Goal: Task Accomplishment & Management: Complete application form

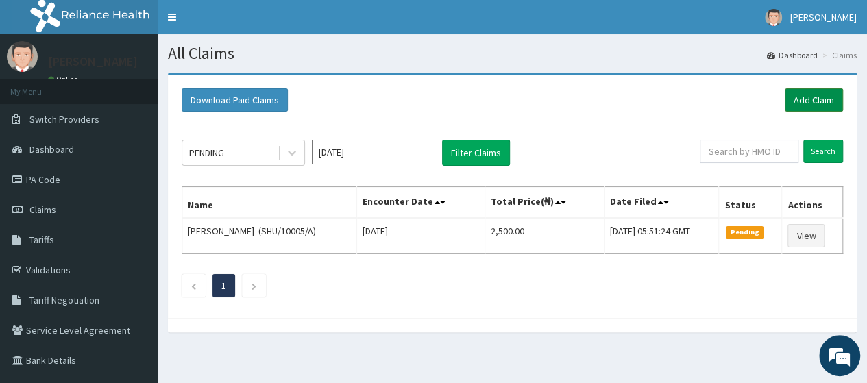
click at [807, 101] on link "Add Claim" at bounding box center [813, 99] width 58 height 23
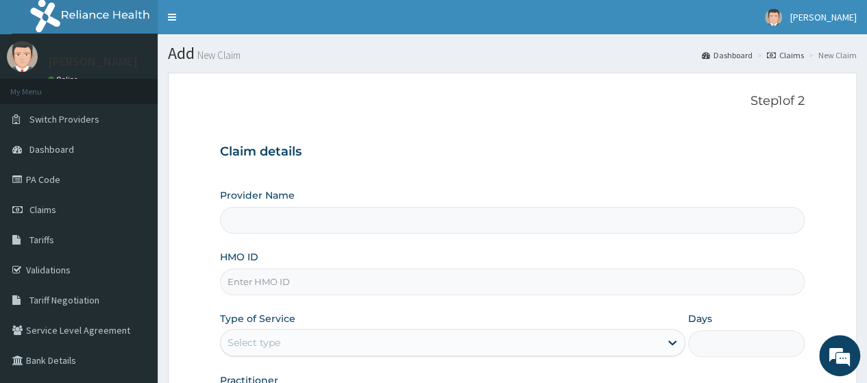
click at [348, 285] on input "HMO ID" at bounding box center [512, 282] width 584 height 27
type input "WAB"
type input "Go Fitness Gym"
type input "1"
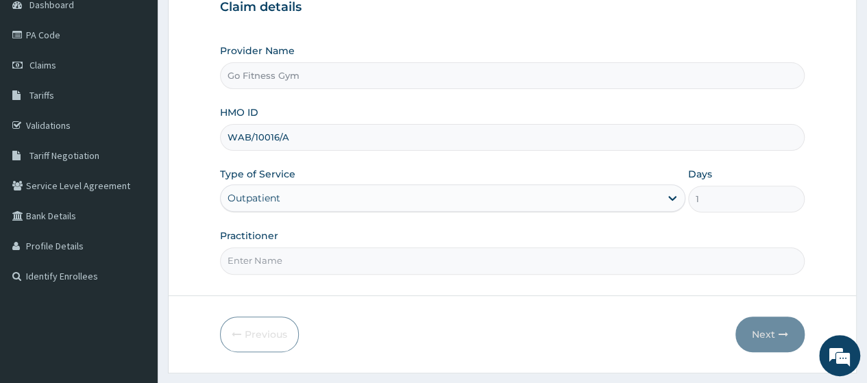
scroll to position [177, 0]
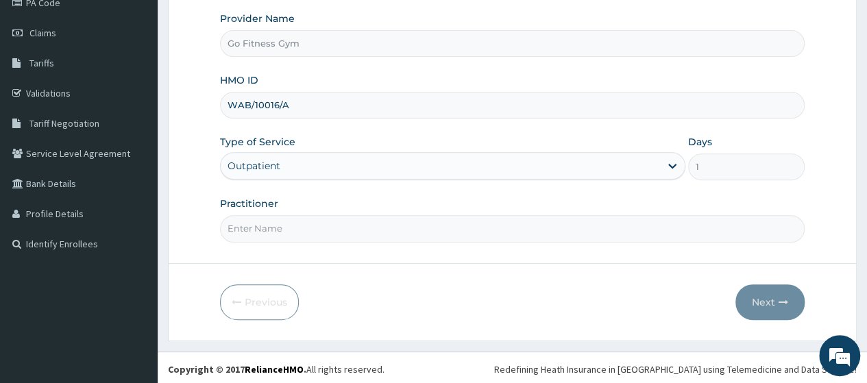
type input "WAB/10016/A"
click at [460, 225] on input "Practitioner" at bounding box center [512, 228] width 584 height 27
type input "[GEOGRAPHIC_DATA]"
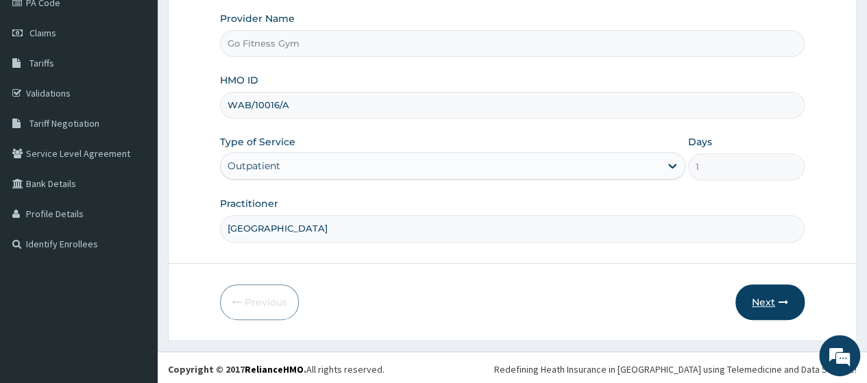
click at [751, 300] on button "Next" at bounding box center [769, 302] width 69 height 36
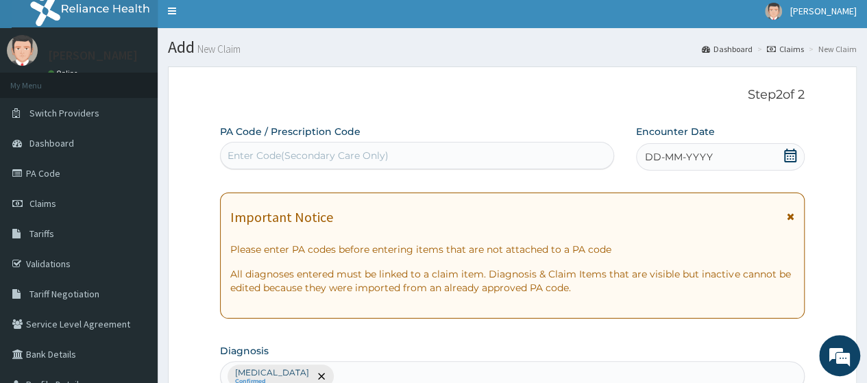
scroll to position [0, 0]
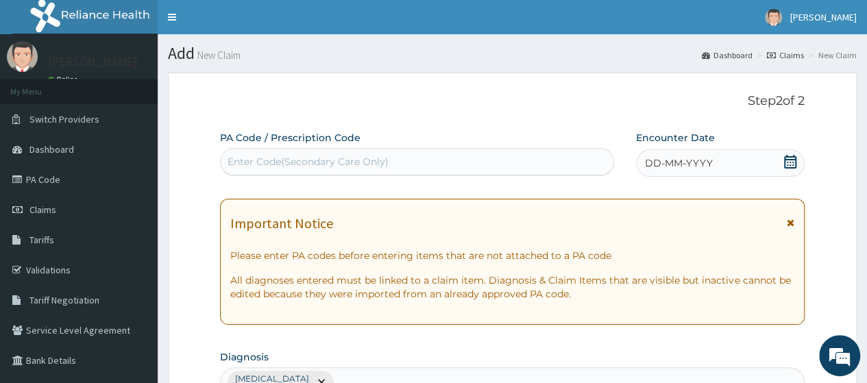
click at [495, 166] on div "Enter Code(Secondary Care Only)" at bounding box center [417, 162] width 392 height 22
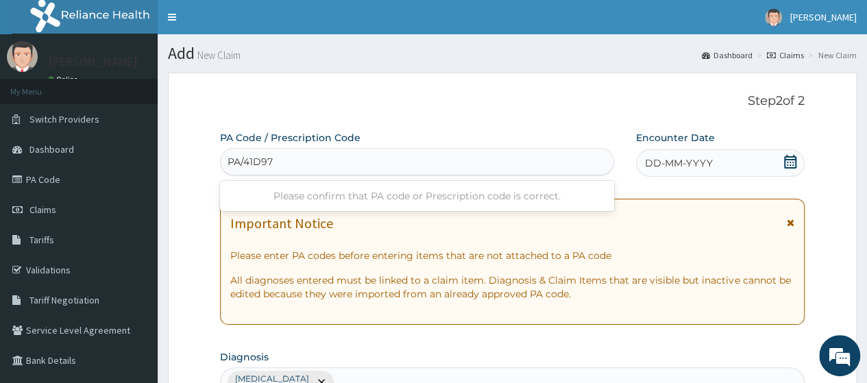
type input "PA/41D974"
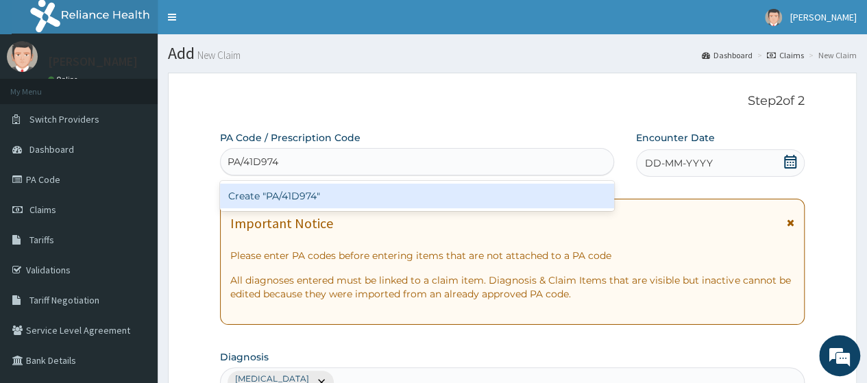
click at [432, 201] on div "Create "PA/41D974"" at bounding box center [416, 196] width 393 height 25
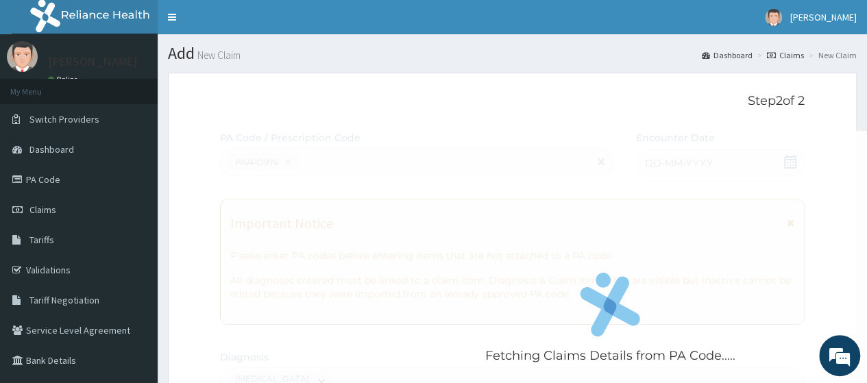
click at [792, 163] on div "Fetching Claims Details from PA Code....." at bounding box center [610, 322] width 780 height 383
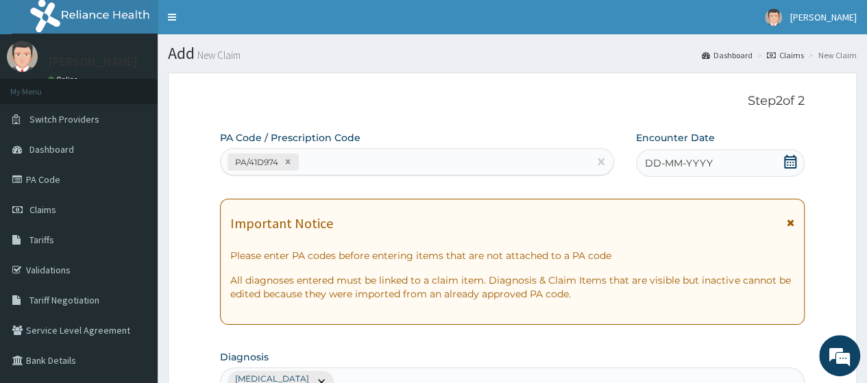
click at [792, 163] on icon at bounding box center [790, 162] width 14 height 14
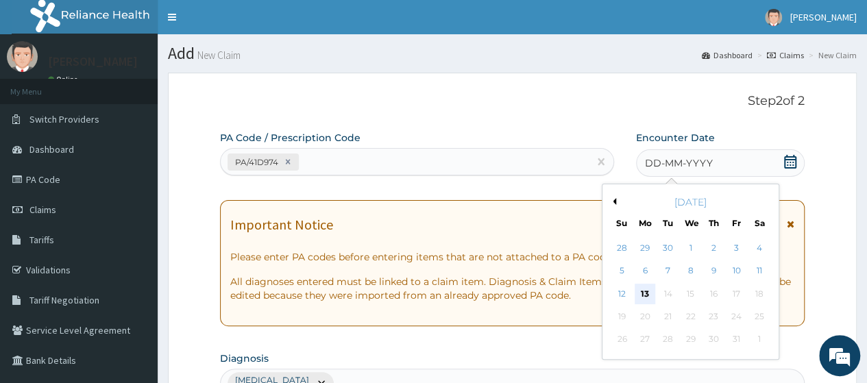
click at [640, 295] on div "13" at bounding box center [644, 294] width 21 height 21
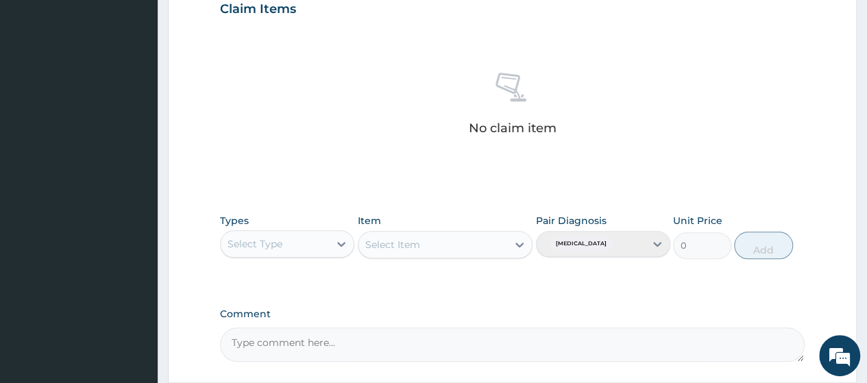
scroll to position [508, 0]
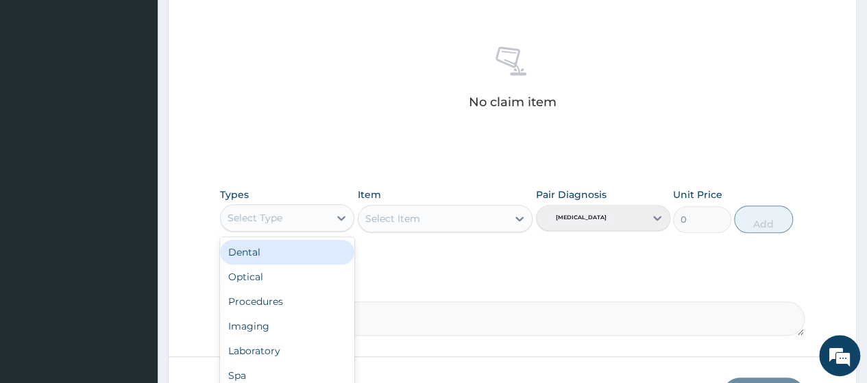
click at [314, 228] on div "Select Type" at bounding box center [287, 217] width 134 height 27
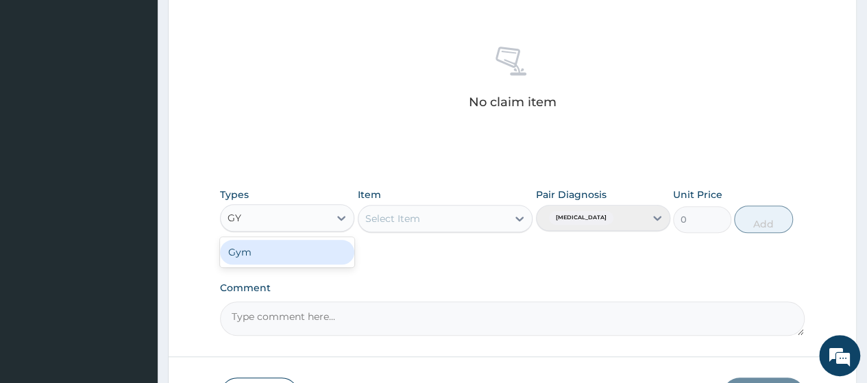
type input "GYM"
click at [312, 249] on div "Gym" at bounding box center [287, 252] width 134 height 25
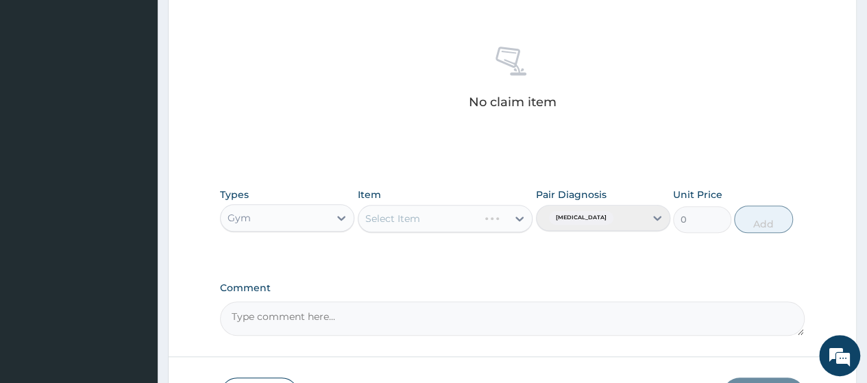
click at [389, 215] on div "Select Item" at bounding box center [445, 218] width 175 height 27
click at [415, 216] on div "Select Item" at bounding box center [392, 219] width 55 height 14
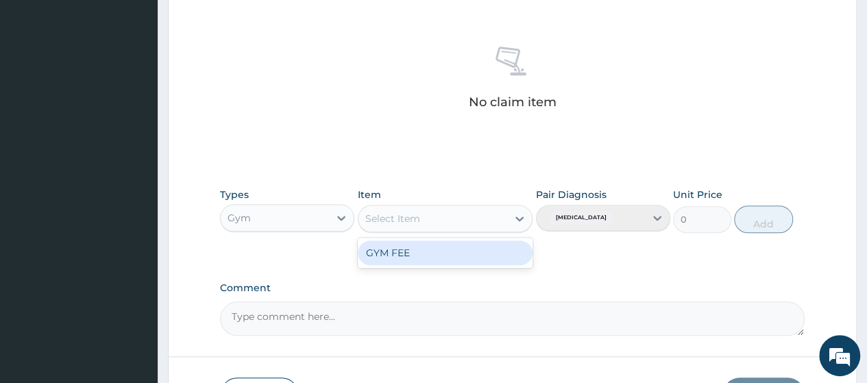
click at [417, 249] on div "GYM FEE" at bounding box center [445, 252] width 175 height 25
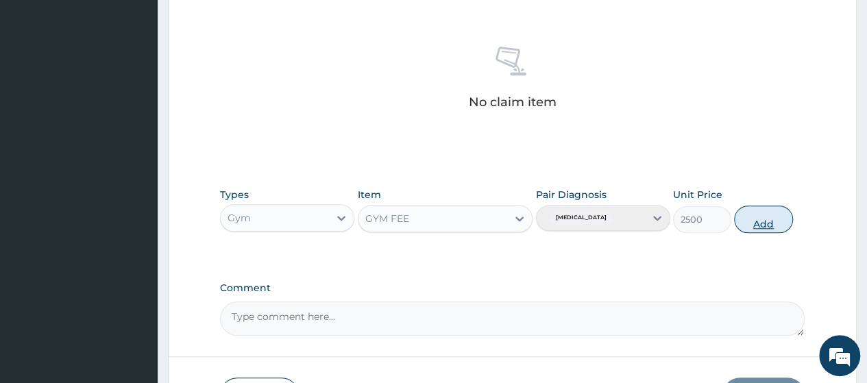
click at [771, 214] on button "Add" at bounding box center [763, 219] width 58 height 27
type input "0"
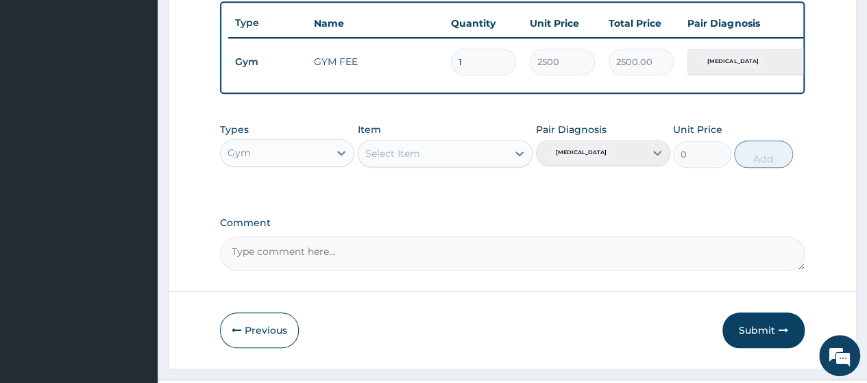
scroll to position [548, 0]
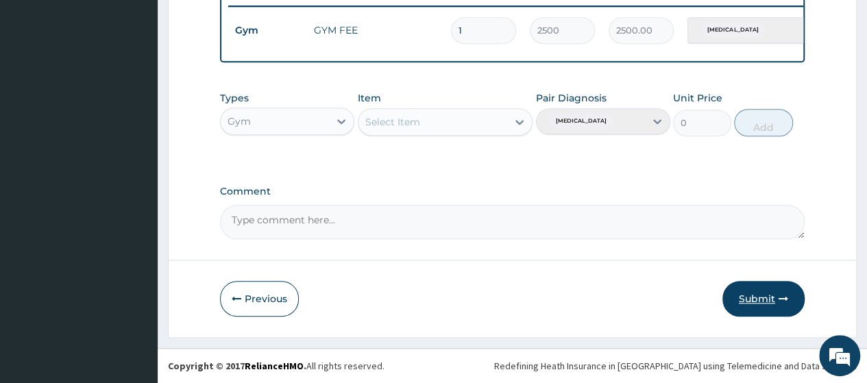
click at [769, 290] on button "Submit" at bounding box center [763, 299] width 82 height 36
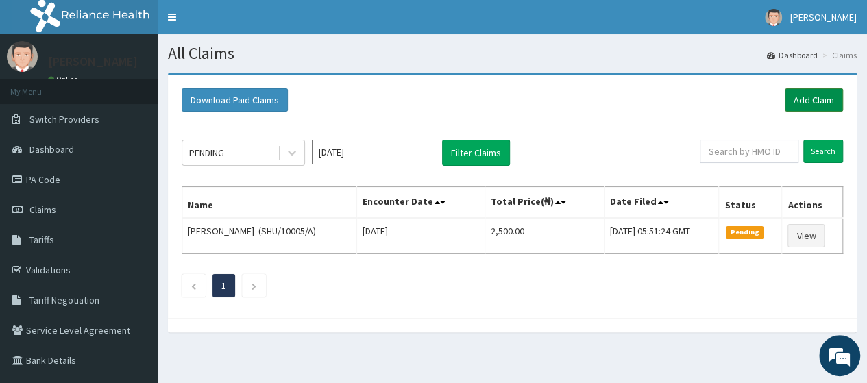
click at [818, 97] on link "Add Claim" at bounding box center [813, 99] width 58 height 23
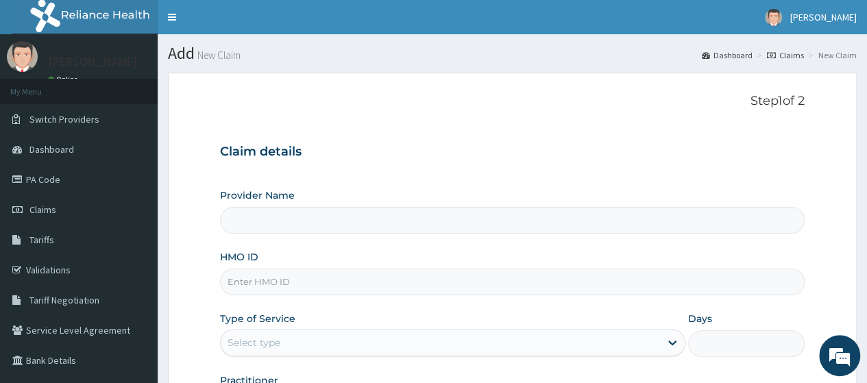
type input "Go Fitness Gym"
type input "1"
click at [323, 274] on input "HMO ID" at bounding box center [512, 282] width 584 height 27
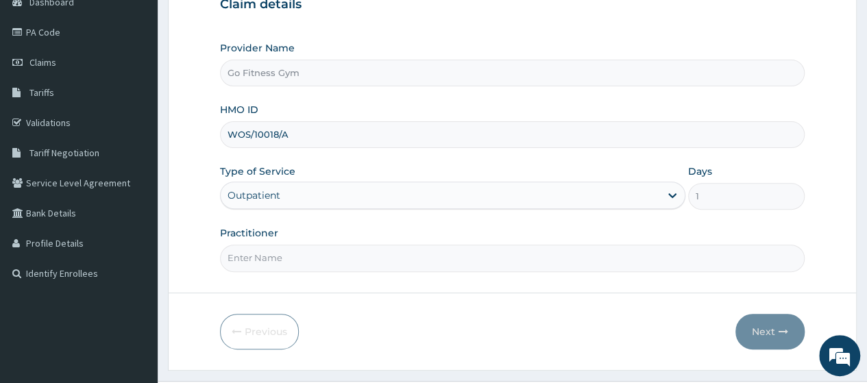
scroll to position [177, 0]
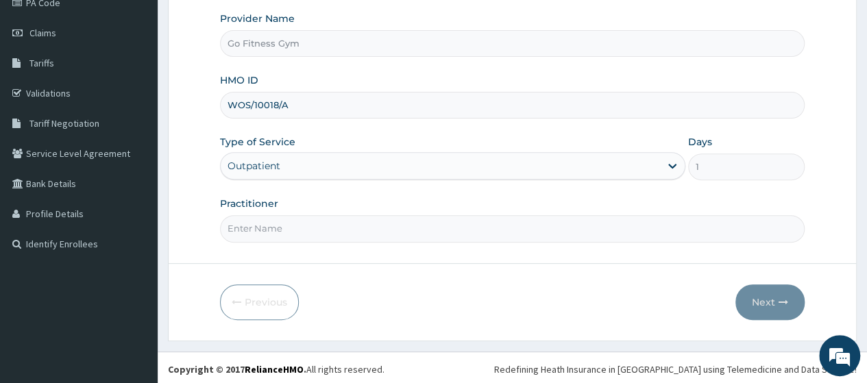
type input "WOS/10018/A"
click at [373, 221] on input "Practitioner" at bounding box center [512, 228] width 584 height 27
click at [409, 234] on input "PA/673DA9" at bounding box center [512, 228] width 584 height 27
type input "P"
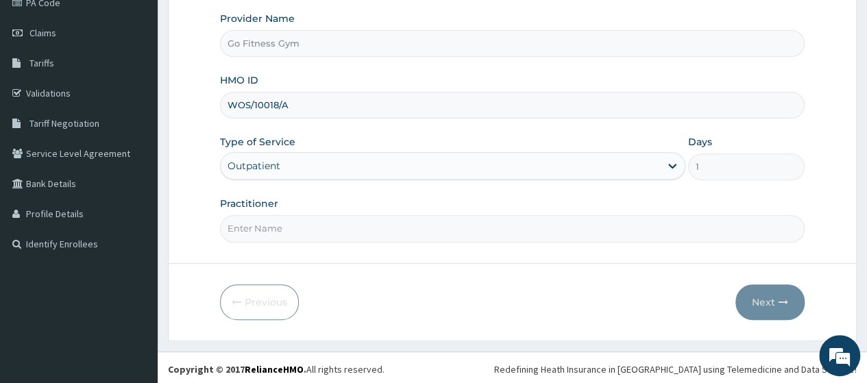
click at [408, 236] on input "Practitioner" at bounding box center [512, 228] width 584 height 27
type input "Gofitness centre"
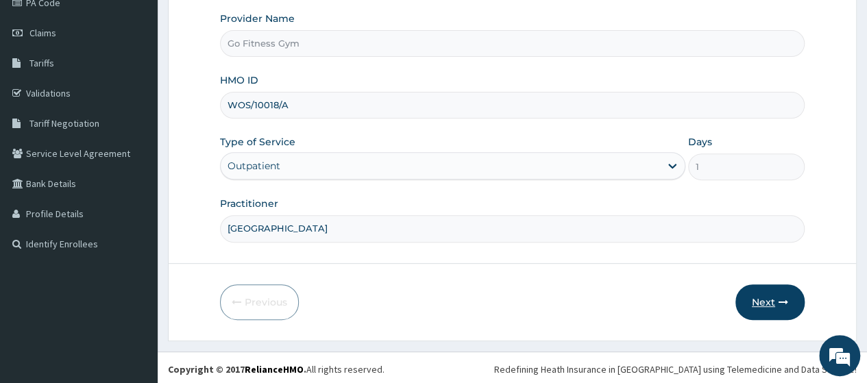
click at [786, 291] on button "Next" at bounding box center [769, 302] width 69 height 36
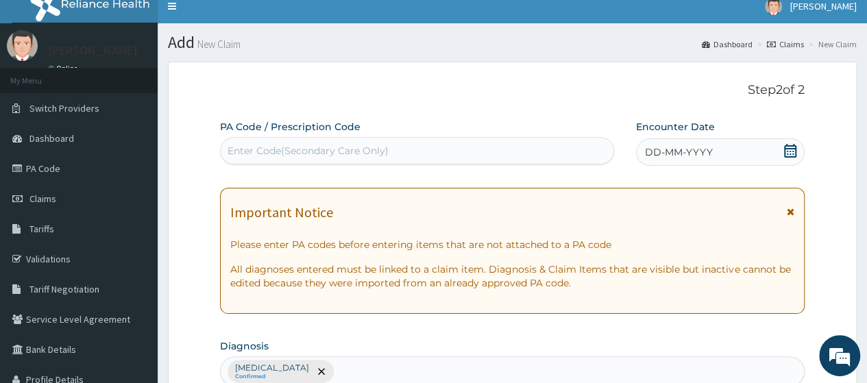
scroll to position [0, 0]
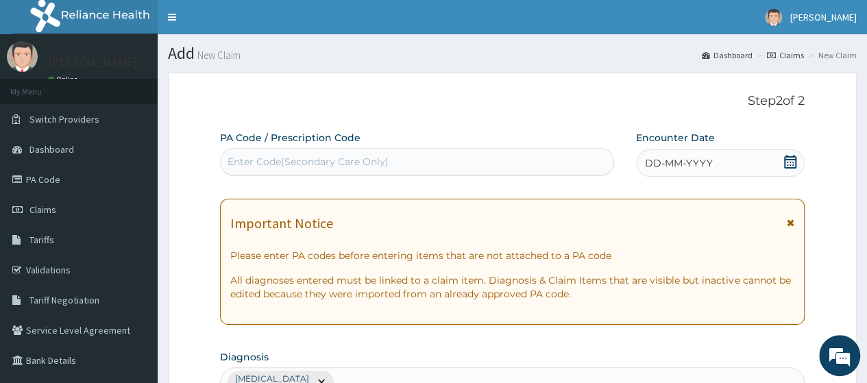
click at [429, 164] on div "Enter Code(Secondary Care Only)" at bounding box center [417, 162] width 392 height 22
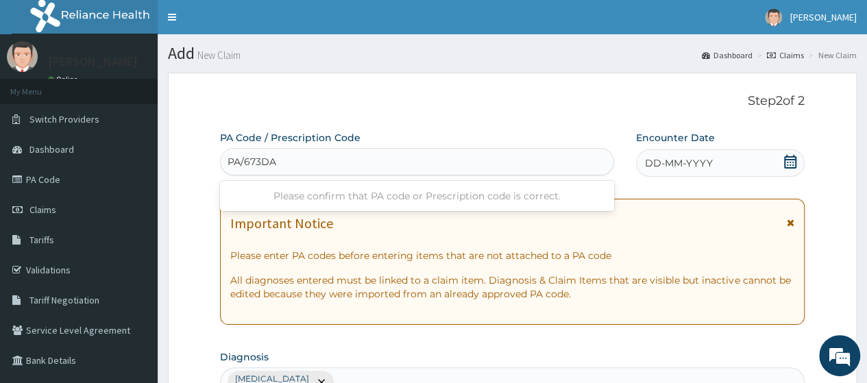
type input "PA/673DA9"
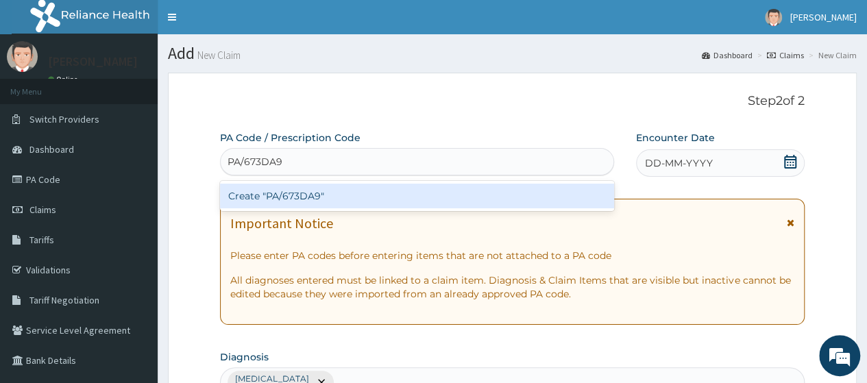
click at [415, 198] on div "Create "PA/673DA9"" at bounding box center [416, 196] width 393 height 25
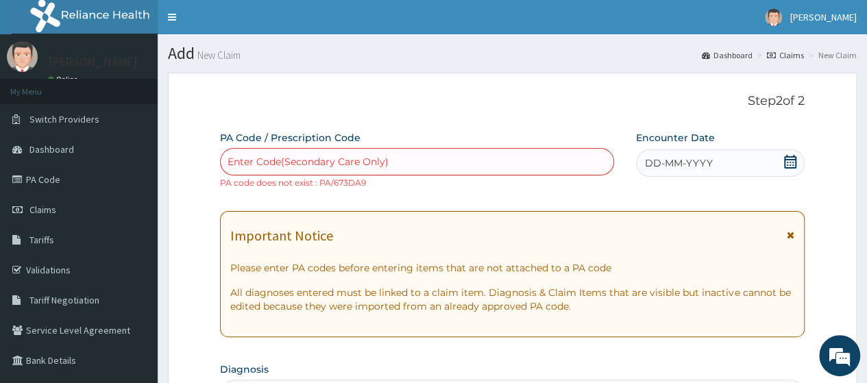
click at [788, 163] on icon at bounding box center [790, 162] width 14 height 14
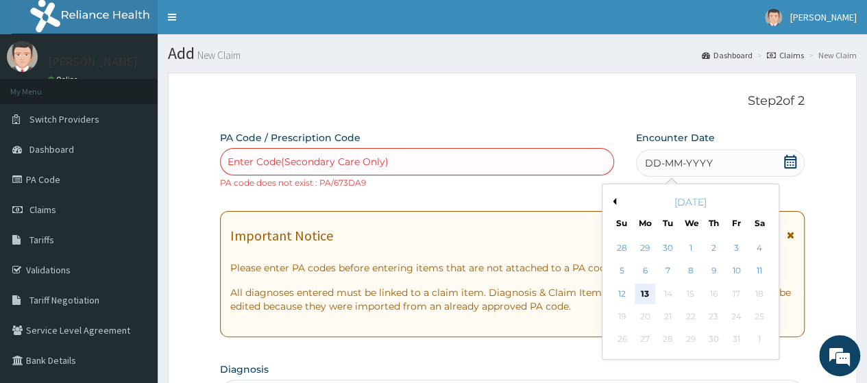
click at [644, 296] on div "13" at bounding box center [644, 294] width 21 height 21
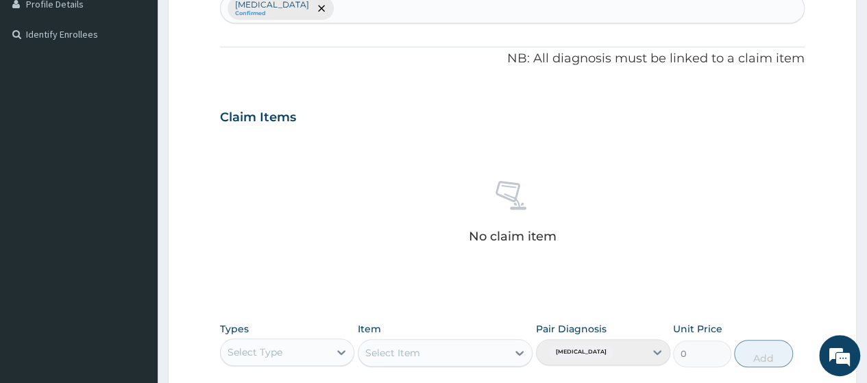
scroll to position [487, 0]
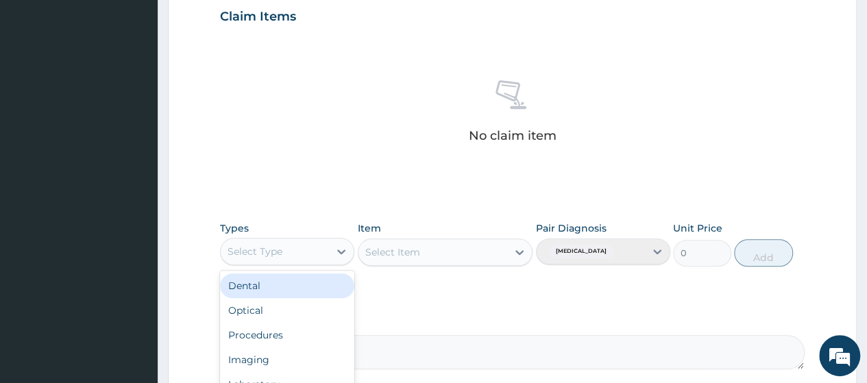
click at [301, 240] on div "Select Type" at bounding box center [275, 251] width 108 height 22
type input "GYM"
click at [295, 280] on div "Gym" at bounding box center [287, 285] width 134 height 25
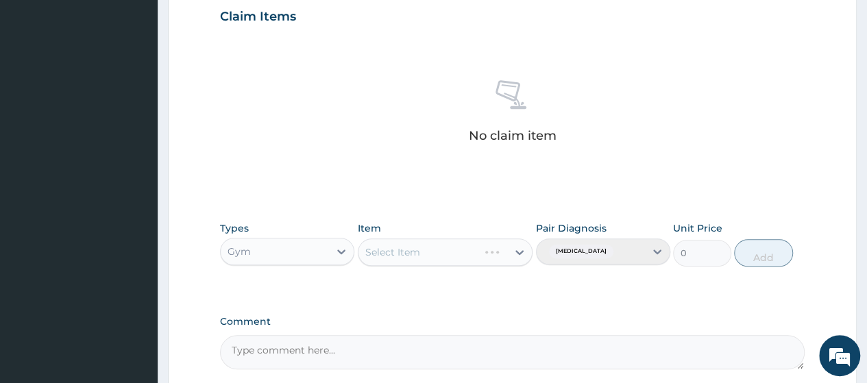
click at [421, 252] on div "Select Item" at bounding box center [445, 251] width 175 height 27
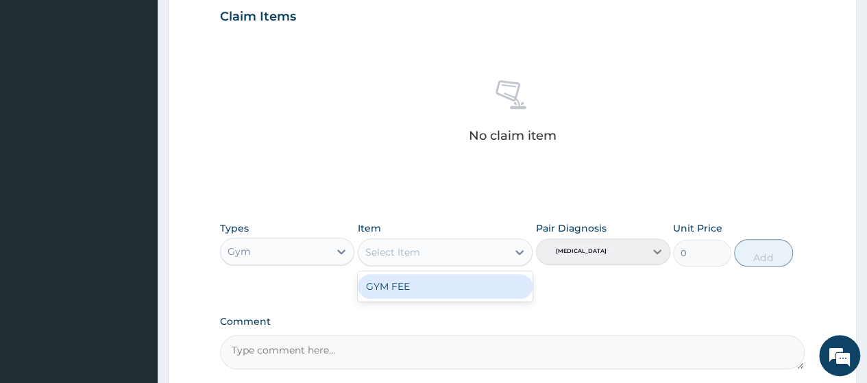
click at [421, 252] on div "Select Item" at bounding box center [432, 252] width 149 height 22
drag, startPoint x: 460, startPoint y: 273, endPoint x: 447, endPoint y: 283, distance: 17.1
click at [447, 283] on div "GYM FEE" at bounding box center [445, 286] width 175 height 25
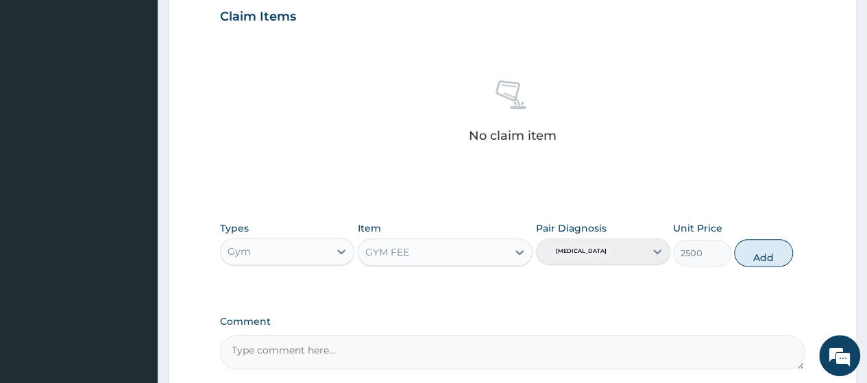
click at [447, 283] on div "Types Gym Item GYM FEE Pair Diagnosis Lack of physical exercise Unit Price 2500…" at bounding box center [512, 253] width 584 height 79
click at [765, 257] on button "Add" at bounding box center [763, 252] width 58 height 27
type input "0"
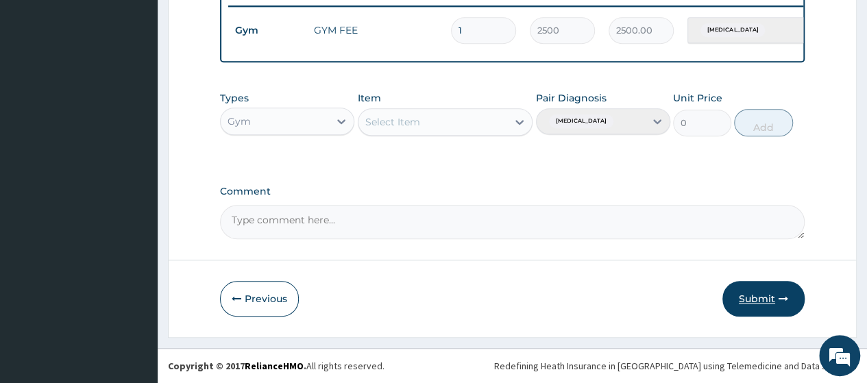
click at [750, 316] on button "Submit" at bounding box center [763, 299] width 82 height 36
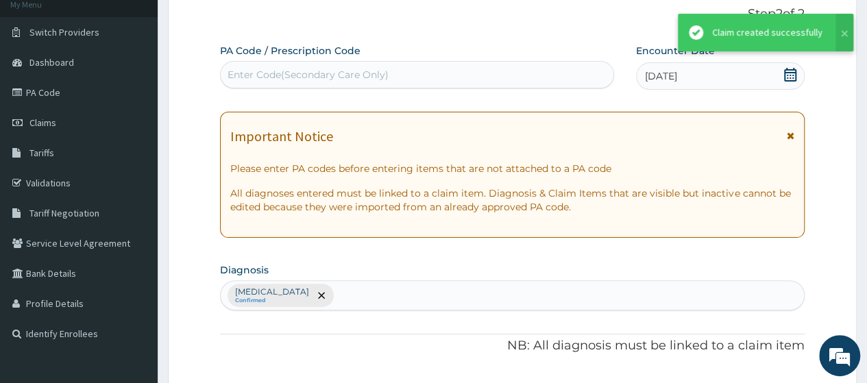
scroll to position [548, 0]
